Goal: Task Accomplishment & Management: Complete application form

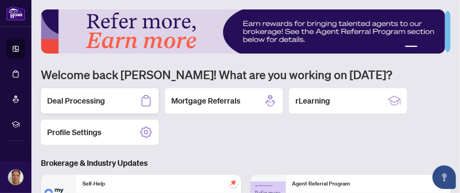
click at [93, 103] on h2 "Deal Processing" at bounding box center [76, 100] width 58 height 11
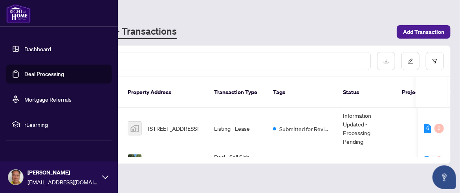
click at [24, 49] on link "Dashboard" at bounding box center [37, 48] width 27 height 7
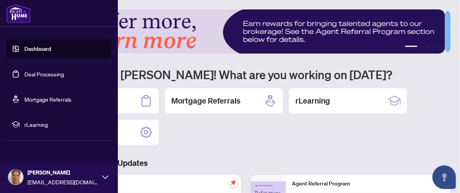
click at [27, 47] on link "Dashboard" at bounding box center [37, 48] width 27 height 7
click at [28, 48] on link "Dashboard" at bounding box center [37, 48] width 27 height 7
click at [34, 49] on link "Dashboard" at bounding box center [37, 48] width 27 height 7
click at [24, 49] on link "Dashboard" at bounding box center [37, 48] width 27 height 7
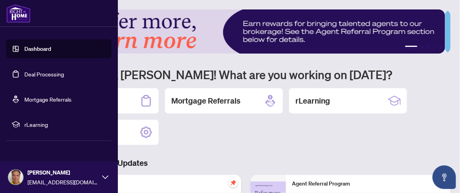
click at [24, 48] on link "Dashboard" at bounding box center [37, 48] width 27 height 7
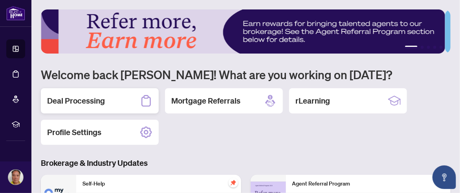
click at [83, 99] on h2 "Deal Processing" at bounding box center [76, 100] width 58 height 11
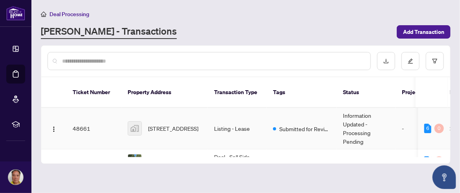
click at [81, 118] on td "48661" at bounding box center [93, 128] width 55 height 41
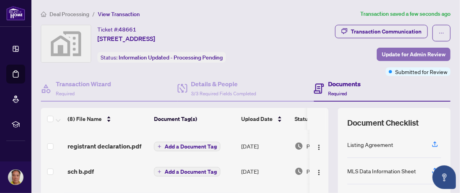
click at [416, 50] on span "Update for Admin Review" at bounding box center [414, 54] width 64 height 13
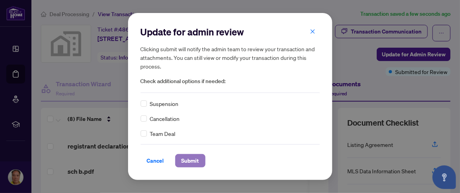
click at [191, 159] on span "Submit" at bounding box center [191, 160] width 18 height 13
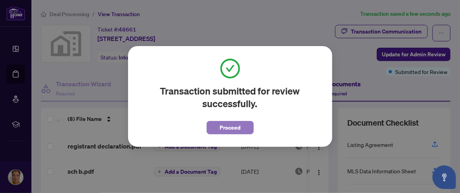
click at [236, 125] on span "Proceed" at bounding box center [230, 127] width 21 height 13
